Goal: Obtain resource: Obtain resource

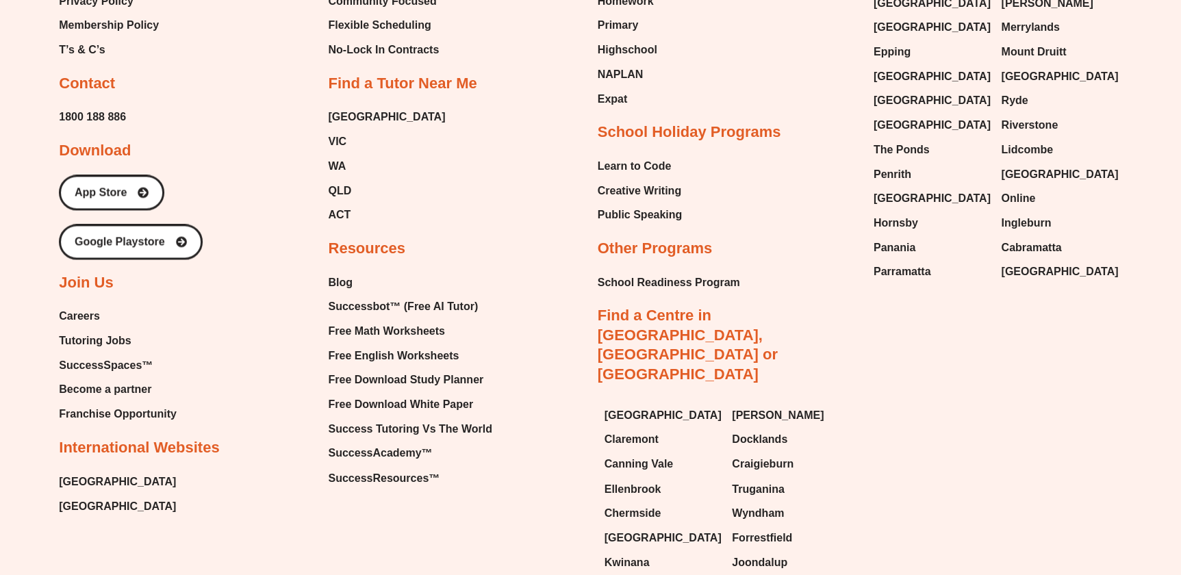
scroll to position [6066, 0]
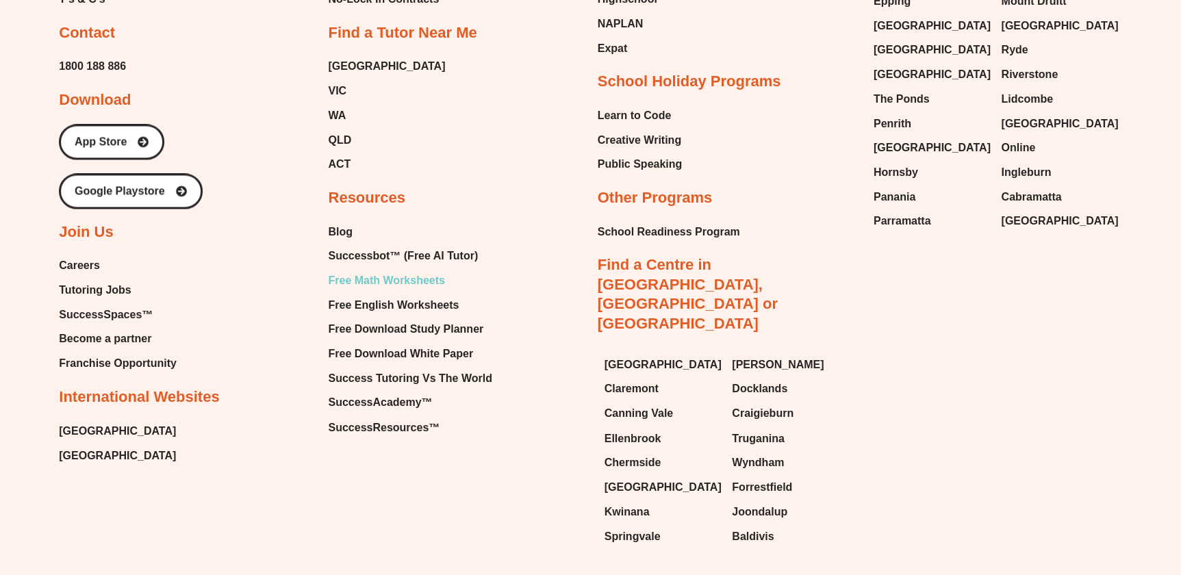
click at [419, 270] on span "Free Math Worksheets" at bounding box center [386, 280] width 116 height 21
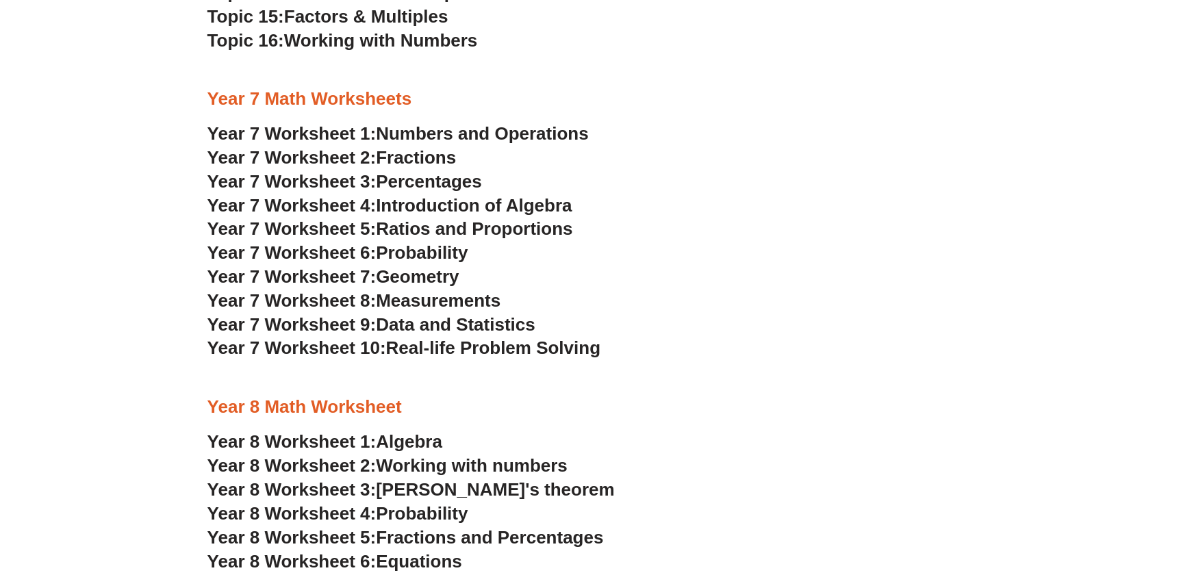
scroll to position [3388, 0]
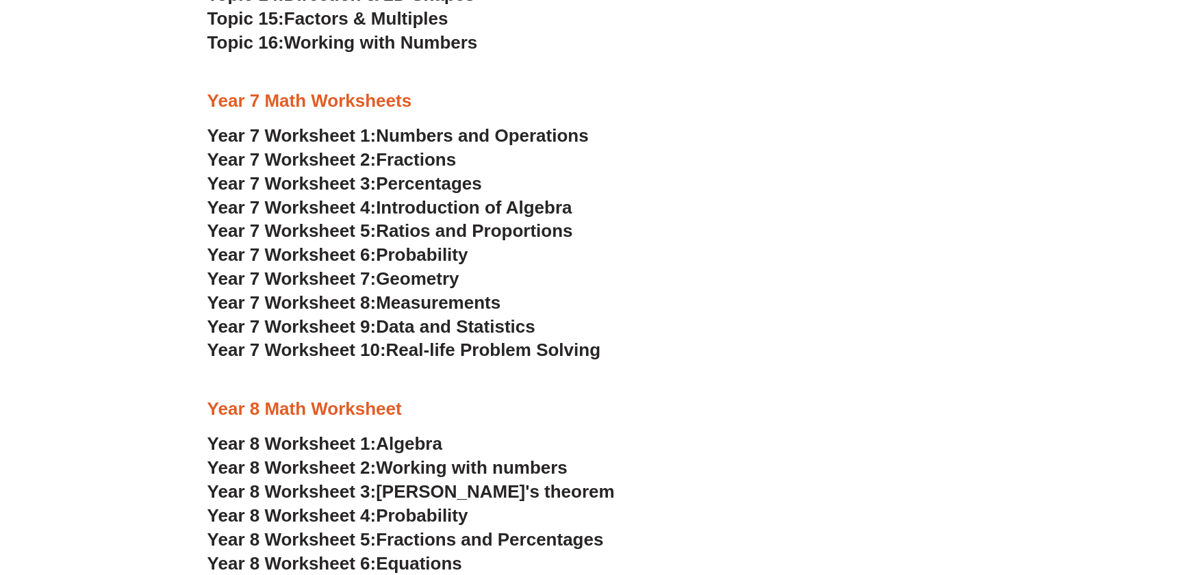
click at [467, 136] on span "Numbers and Operations" at bounding box center [482, 135] width 212 height 21
click at [515, 211] on span "Introduction of Algebra" at bounding box center [474, 207] width 196 height 21
click at [532, 224] on span "Ratios and Proportions" at bounding box center [474, 230] width 197 height 21
click at [549, 351] on span "Real-life Problem Solving" at bounding box center [492, 350] width 214 height 21
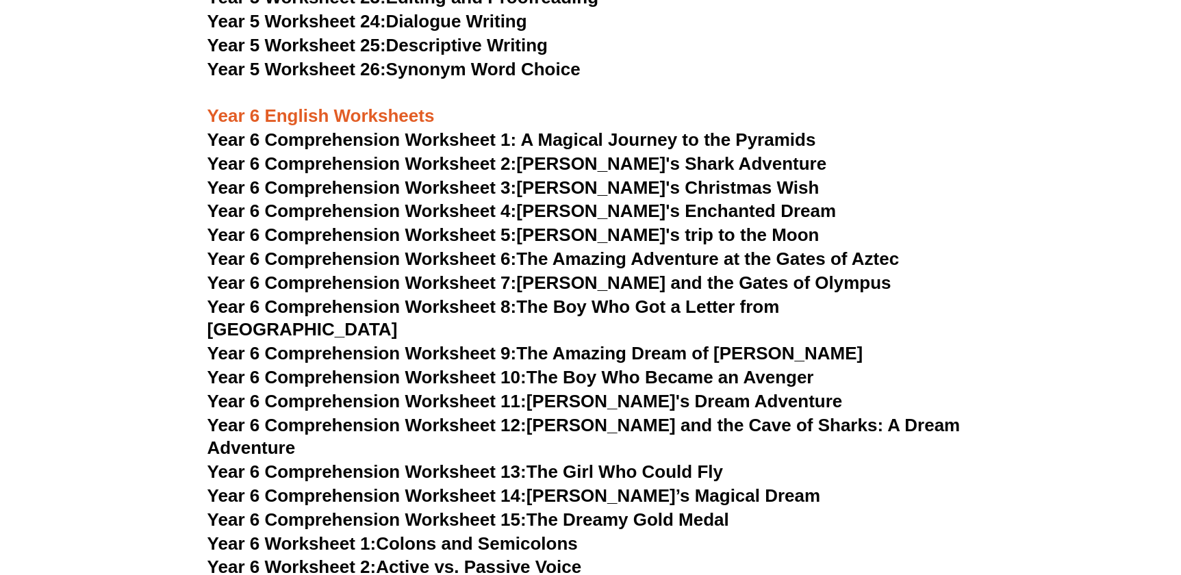
scroll to position [6793, 0]
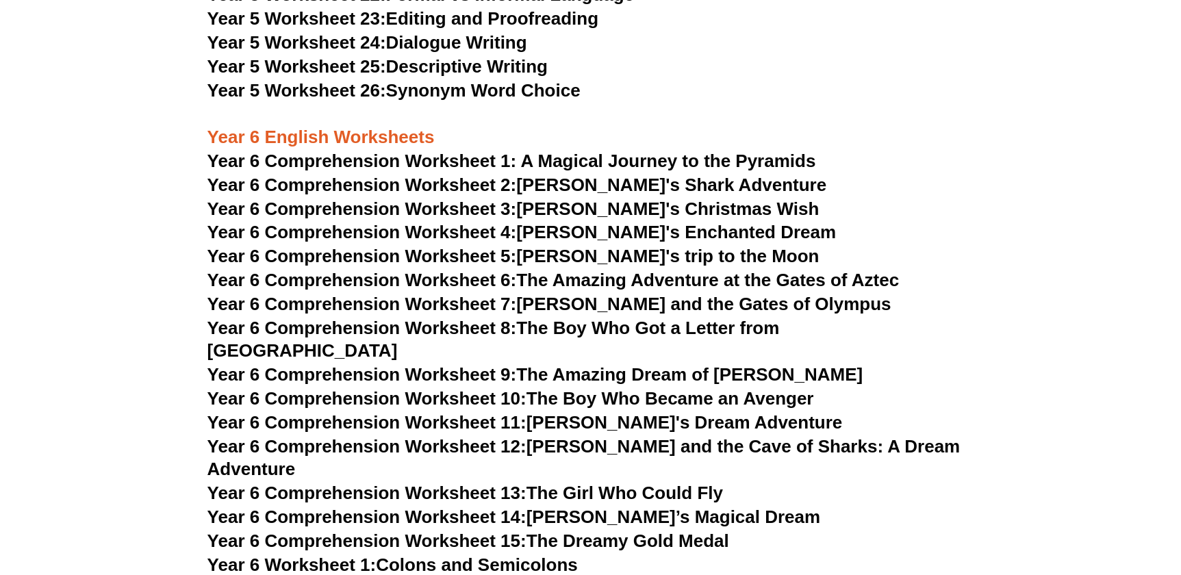
click at [558, 157] on span "Year 6 Comprehension Worksheet 1: A Magical Journey to the Pyramids" at bounding box center [511, 161] width 609 height 21
click at [598, 186] on link "Year 6 Comprehension Worksheet 2: Jake's Shark Adventure" at bounding box center [516, 185] width 619 height 21
click at [586, 233] on link "Year 6 Comprehension Worksheet 4: Lily's Enchanted Dream" at bounding box center [521, 232] width 629 height 21
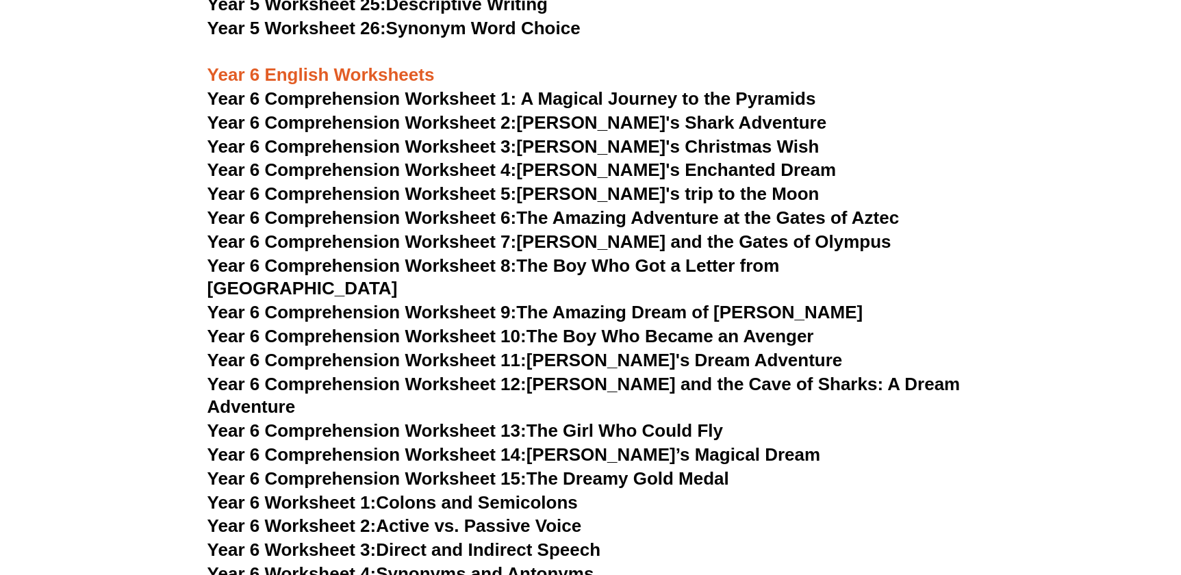
click at [641, 444] on link "Year 6 Comprehension Worksheet 14: Sophie’s Magical Dream" at bounding box center [513, 454] width 613 height 21
click at [715, 468] on link "Year 6 Comprehension Worksheet 15: The Dreamy Gold Medal" at bounding box center [468, 478] width 522 height 21
click at [466, 492] on link "Year 6 Worksheet 1: Colons and Semicolons" at bounding box center [392, 502] width 370 height 21
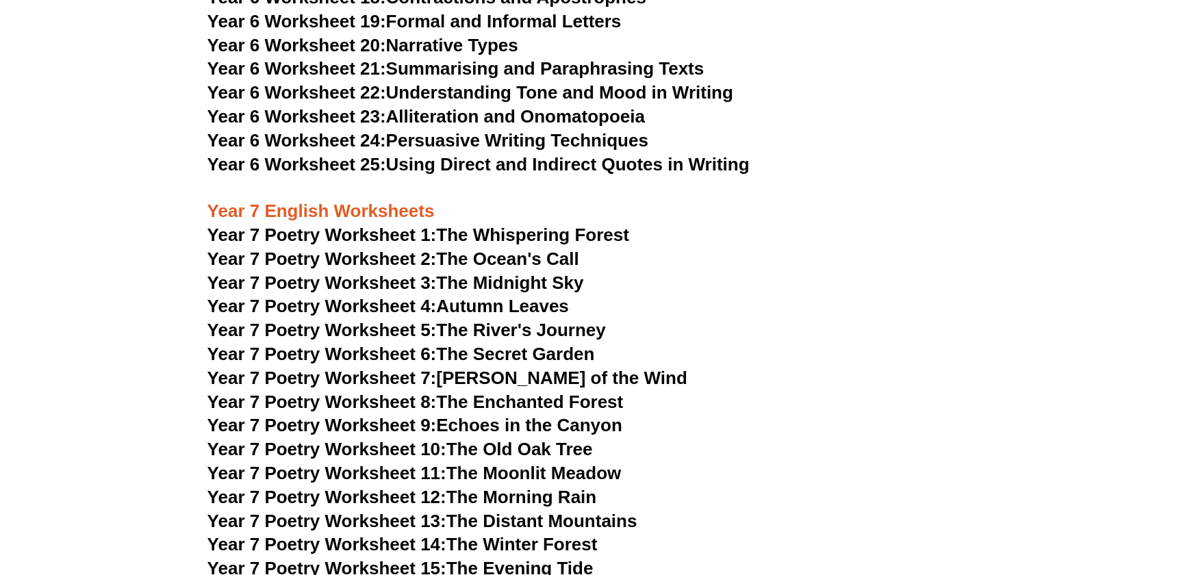
scroll to position [7789, 0]
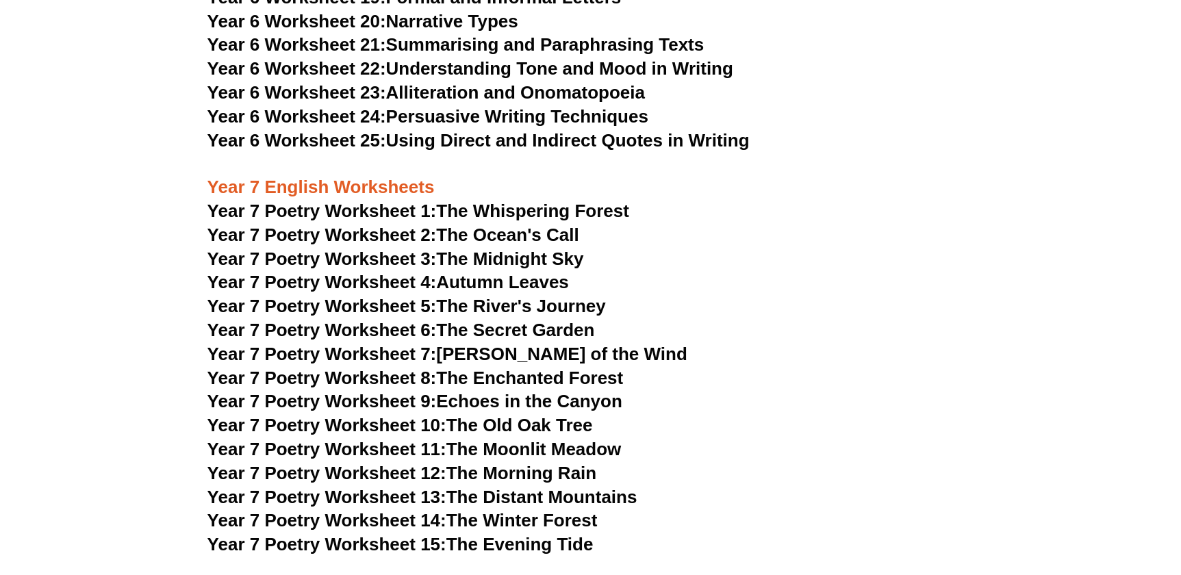
click at [519, 225] on link "Year 7 Poetry Worksheet 2: The Ocean's Call" at bounding box center [393, 235] width 372 height 21
click at [547, 249] on link "Year 7 Poetry Worksheet 3: The Midnight Sky" at bounding box center [395, 259] width 377 height 21
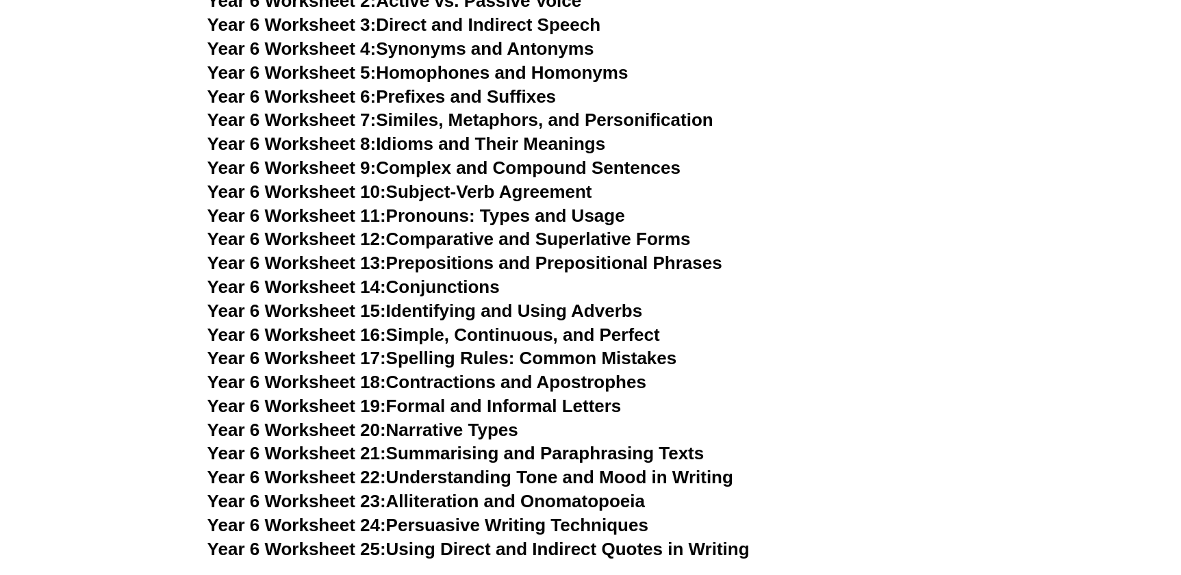
scroll to position [7353, 0]
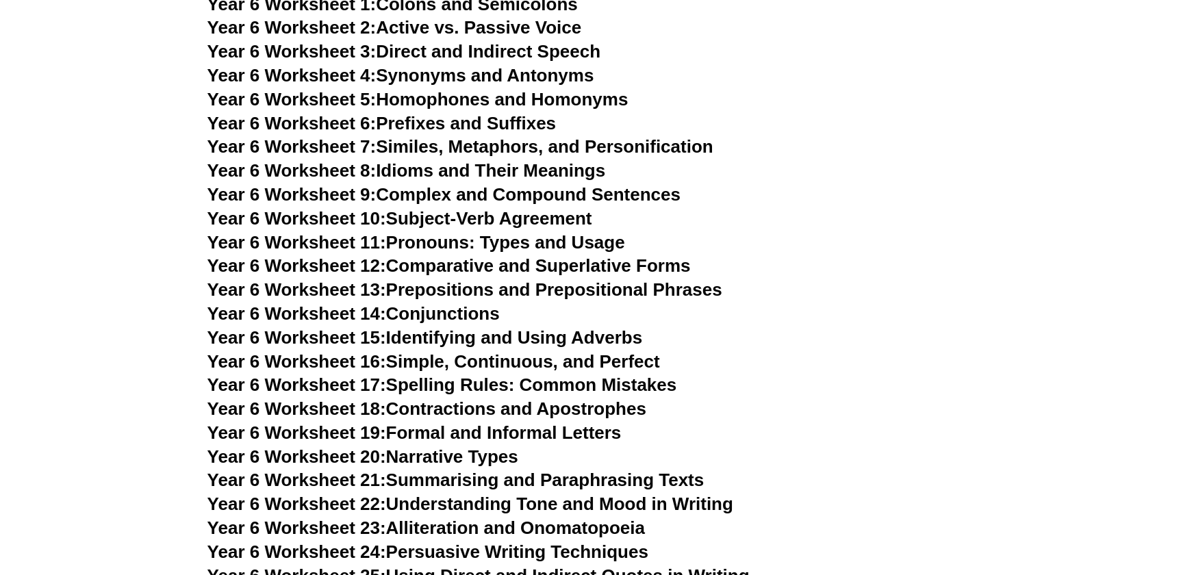
click at [548, 518] on link "Year 6 Worksheet 23: Alliteration and Onomatopoeia" at bounding box center [426, 528] width 438 height 21
click at [490, 446] on link "Year 6 Worksheet 20: Narrative Types" at bounding box center [362, 456] width 311 height 21
click at [548, 375] on link "Year 6 Worksheet 17: Spelling Rules: Common Mistakes" at bounding box center [441, 385] width 469 height 21
click at [642, 136] on link "Year 6 Worksheet 7: Similes, Metaphors, and Personification" at bounding box center [460, 146] width 506 height 21
drag, startPoint x: 496, startPoint y: 79, endPoint x: 509, endPoint y: 79, distance: 12.3
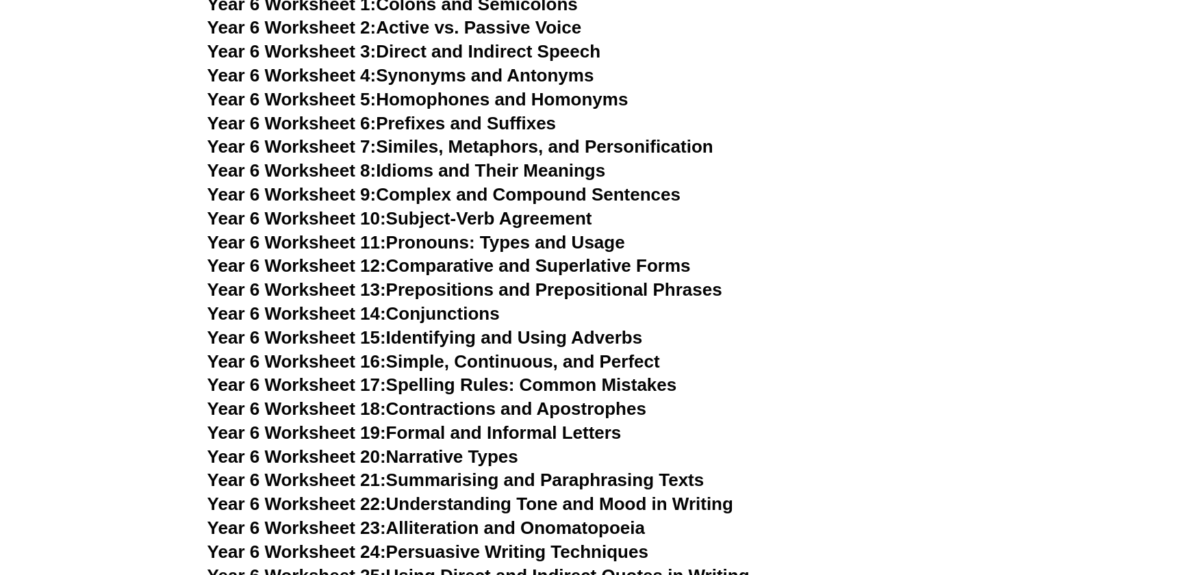
click at [496, 113] on link "Year 6 Worksheet 6: Prefixes and Suffixes" at bounding box center [381, 123] width 349 height 21
click at [783, 327] on h3 "Year 6 Worksheet 15: Identifying and Using Adverbs" at bounding box center [590, 338] width 767 height 23
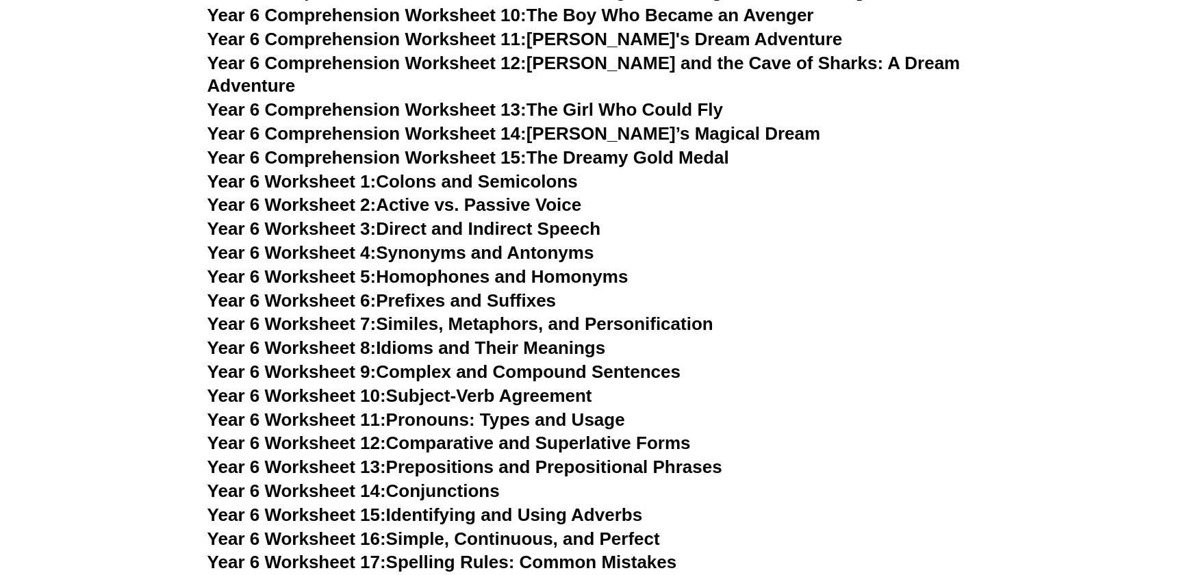
scroll to position [7167, 0]
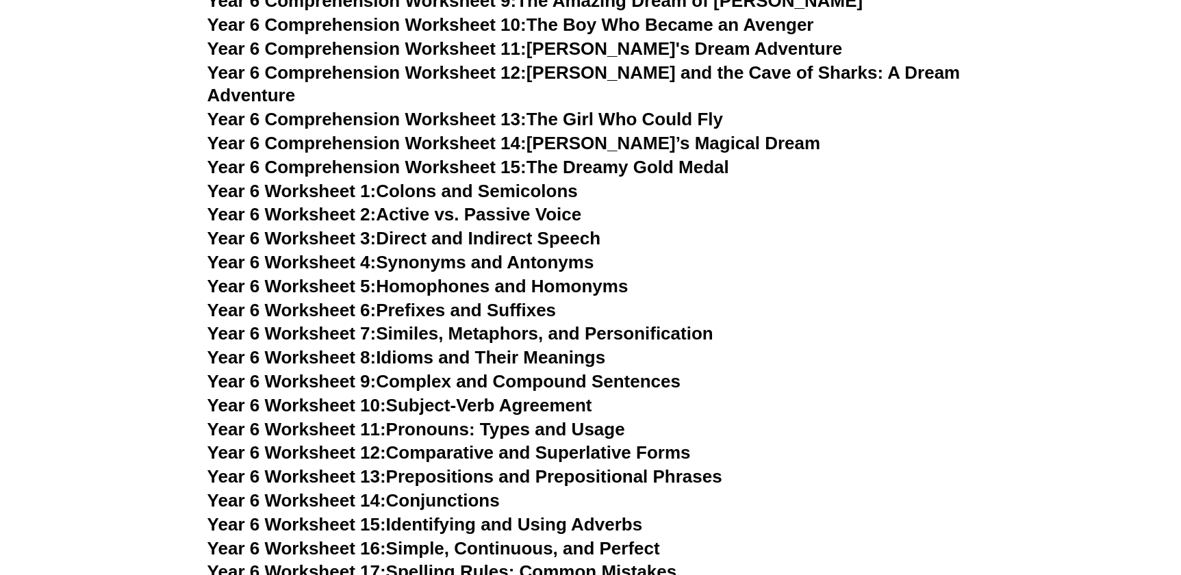
click at [569, 252] on link "Year 6 Worksheet 4: Synonyms and Antonyms" at bounding box center [400, 262] width 387 height 21
